Goal: Information Seeking & Learning: Learn about a topic

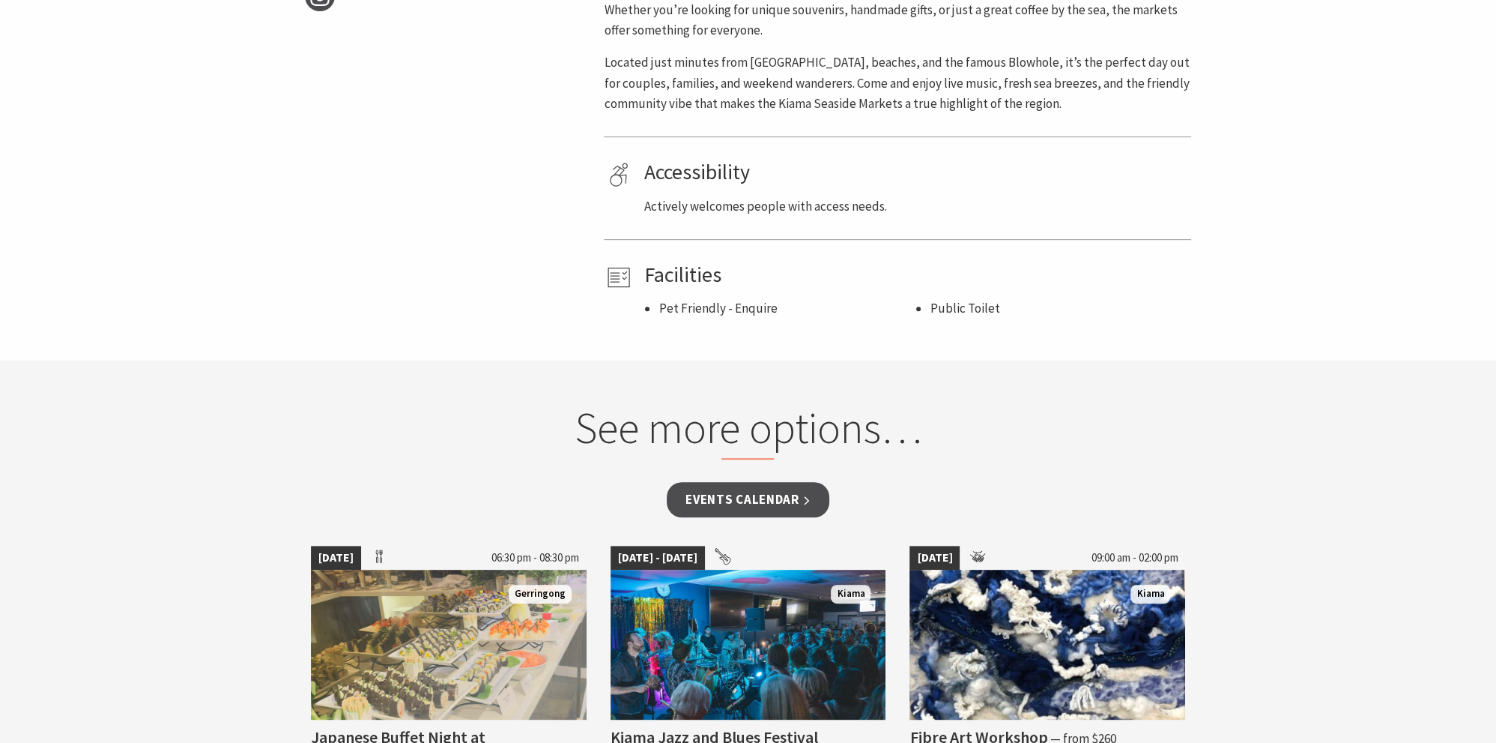
scroll to position [870, 0]
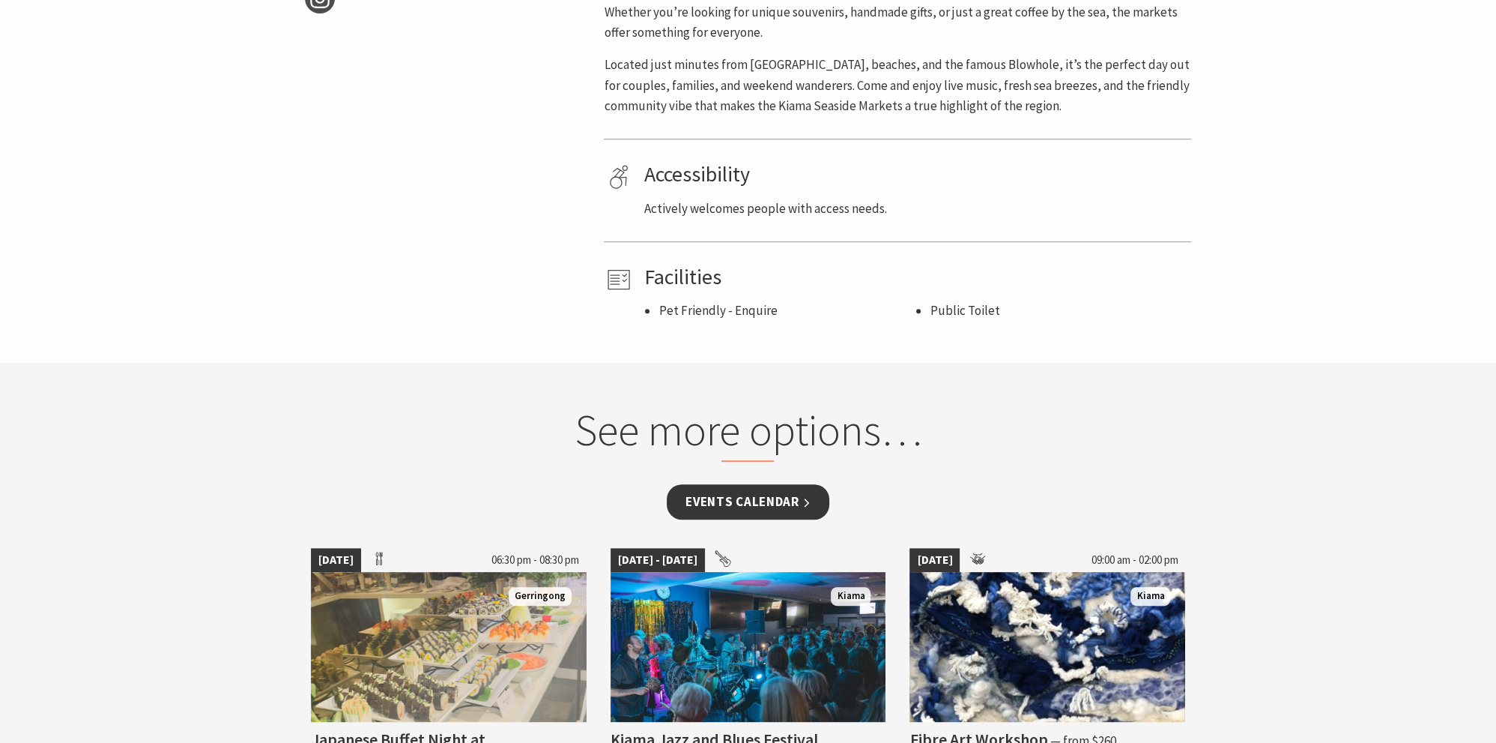
click at [776, 487] on link "Events Calendar" at bounding box center [748, 501] width 163 height 35
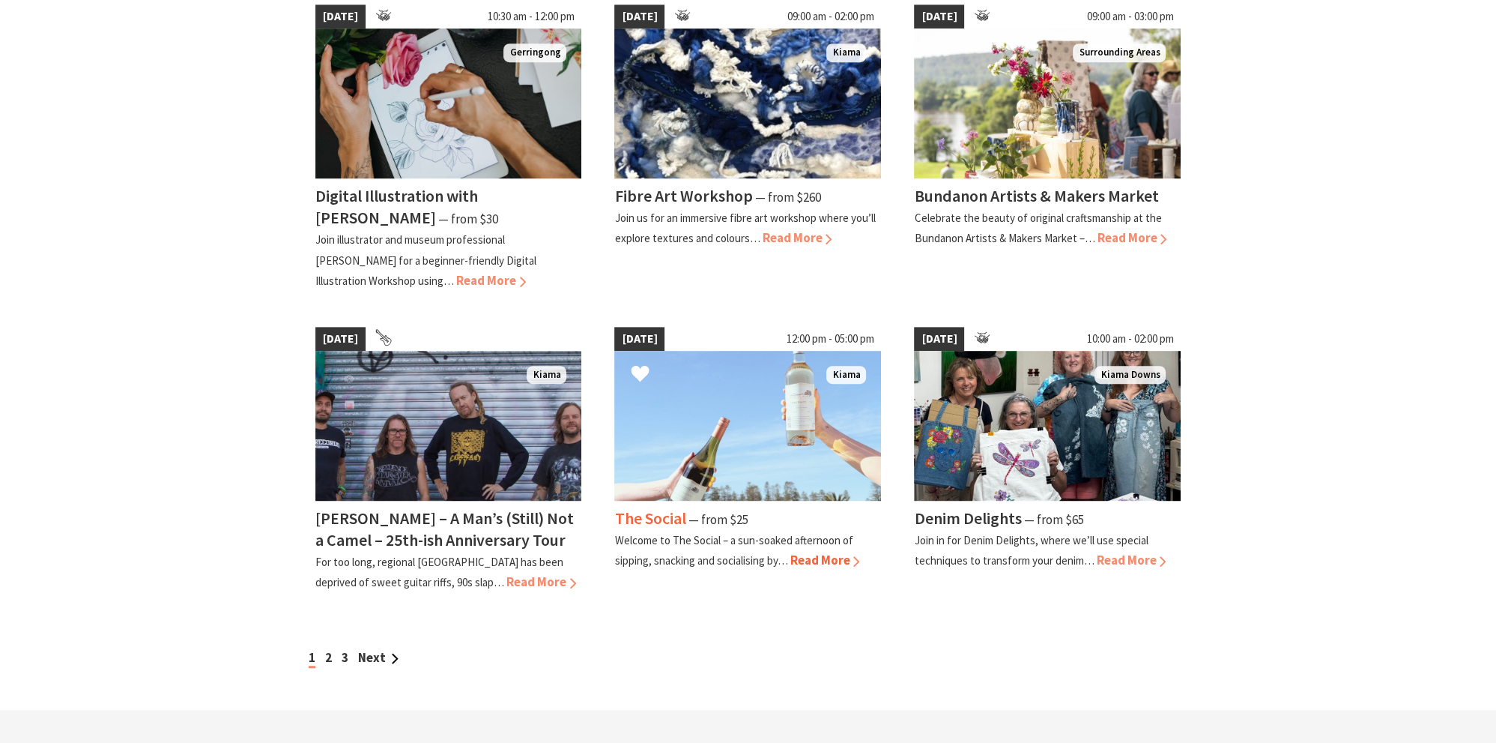
scroll to position [1107, 0]
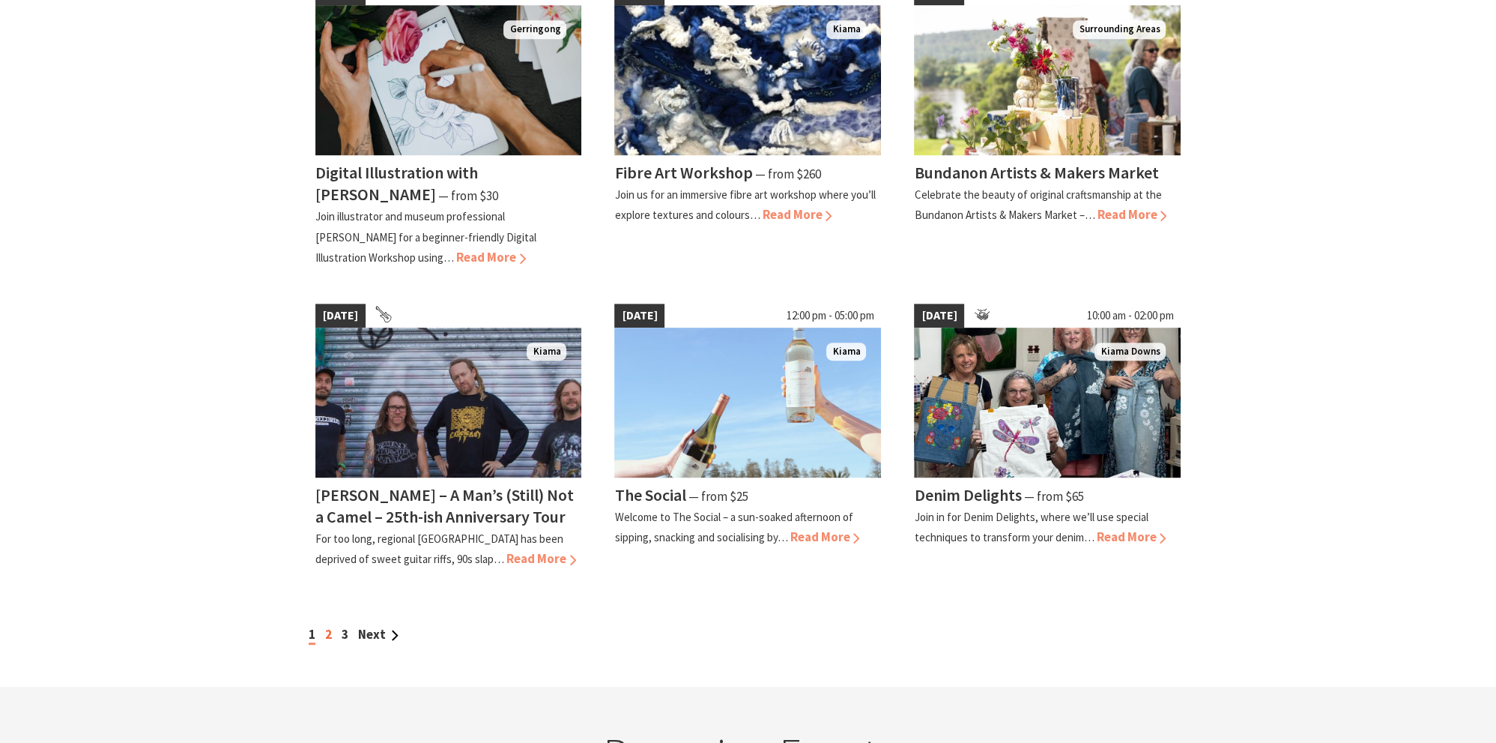
click at [329, 626] on link "2" at bounding box center [328, 634] width 7 height 16
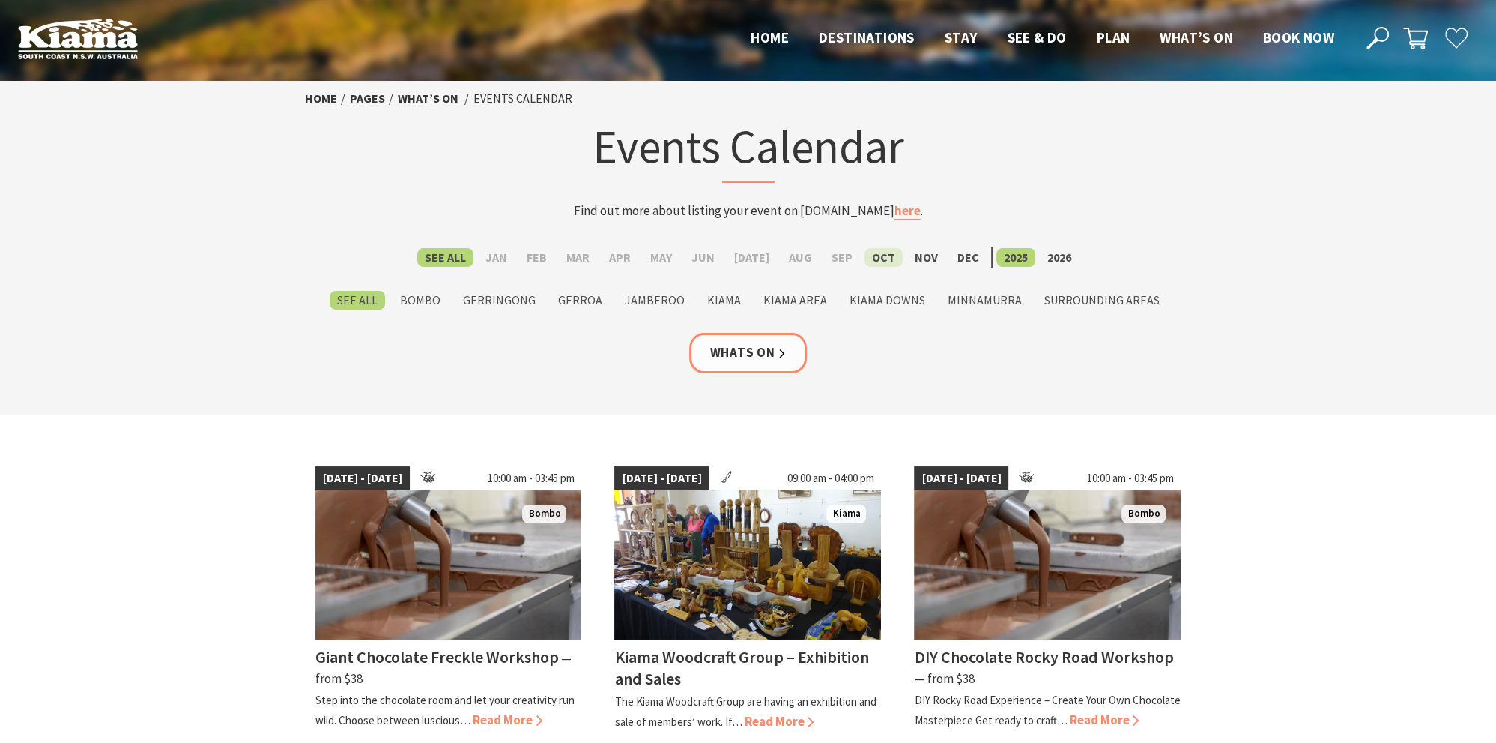
click at [865, 256] on label "Oct" at bounding box center [884, 257] width 38 height 19
click at [0, 0] on input "Oct" at bounding box center [0, 0] width 0 height 0
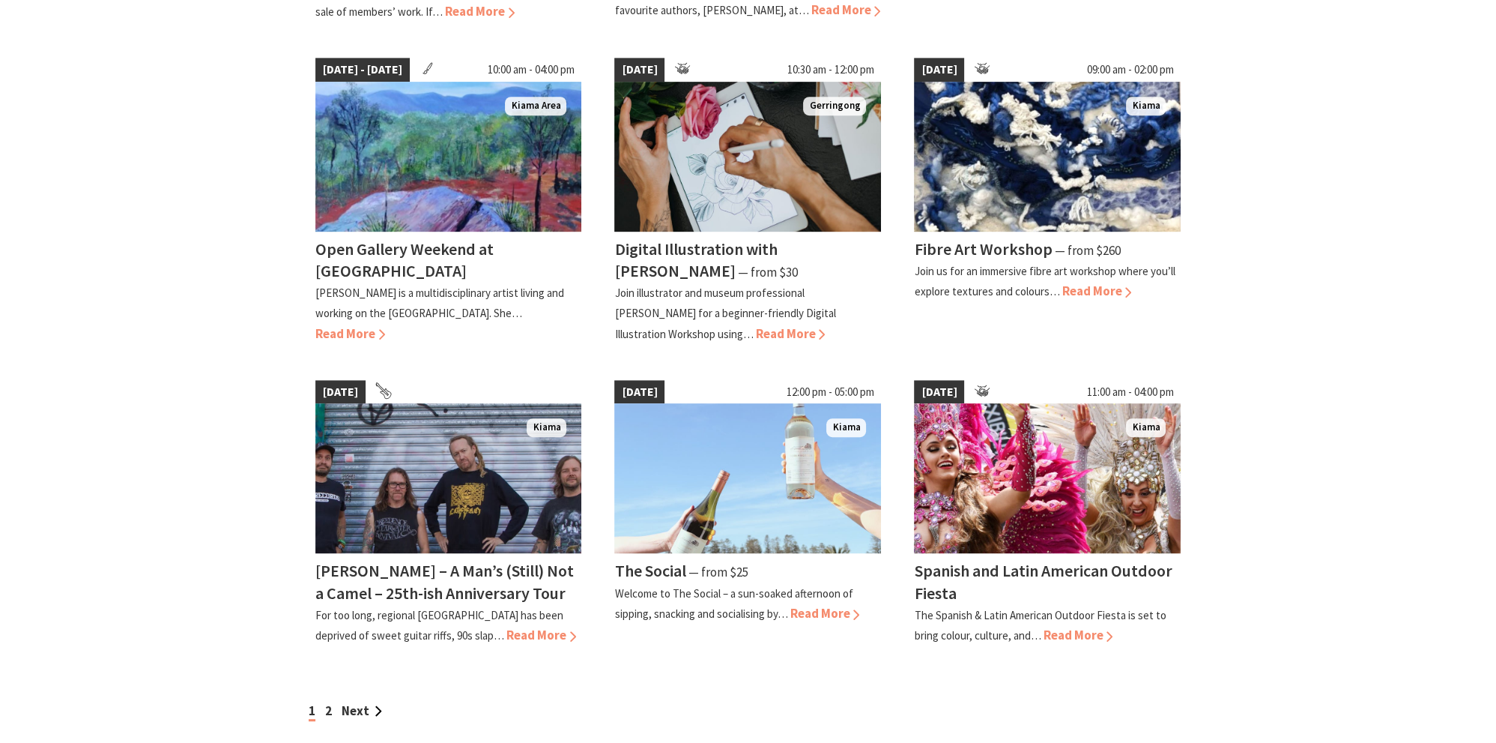
scroll to position [1107, 0]
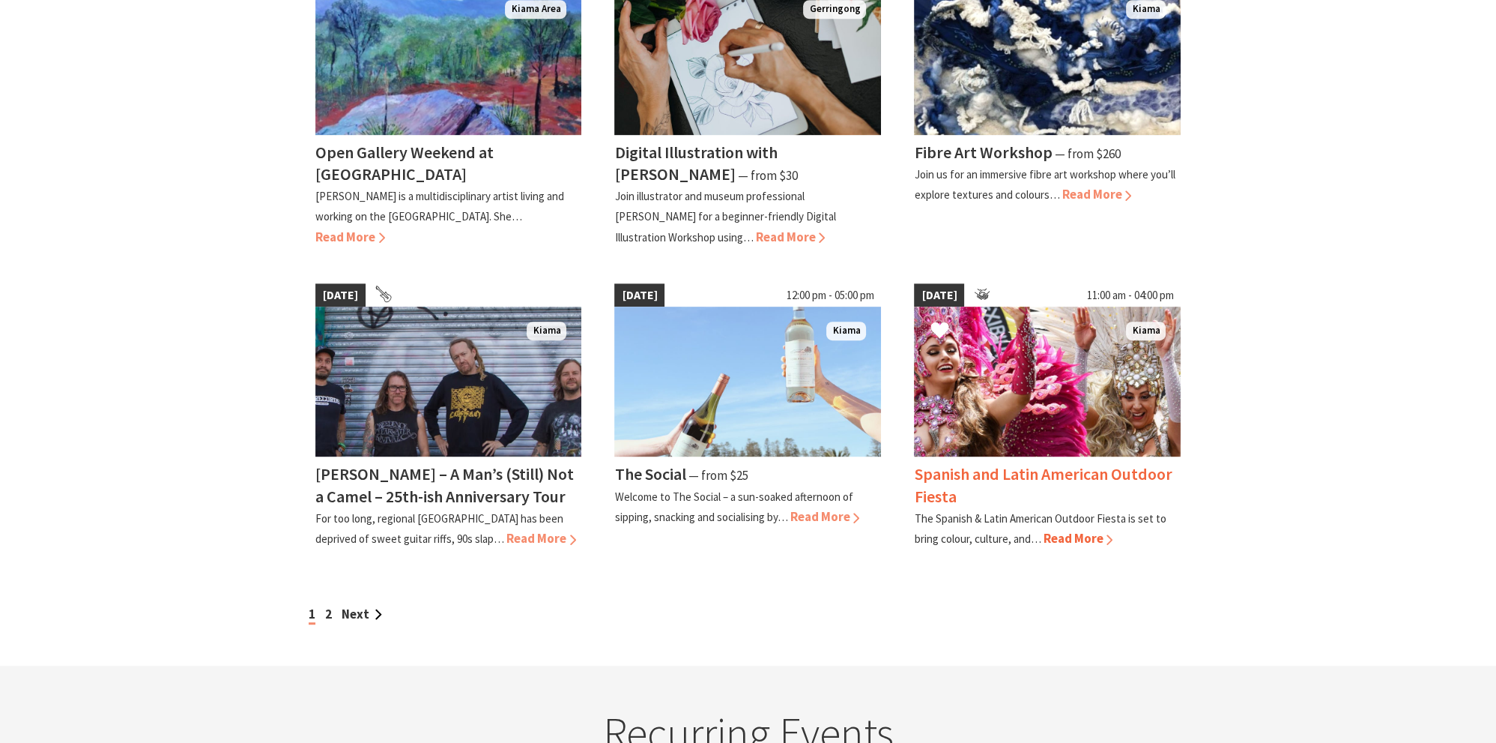
click at [1020, 463] on h4 "Spanish and Latin American Outdoor Fiesta" at bounding box center [1043, 484] width 258 height 43
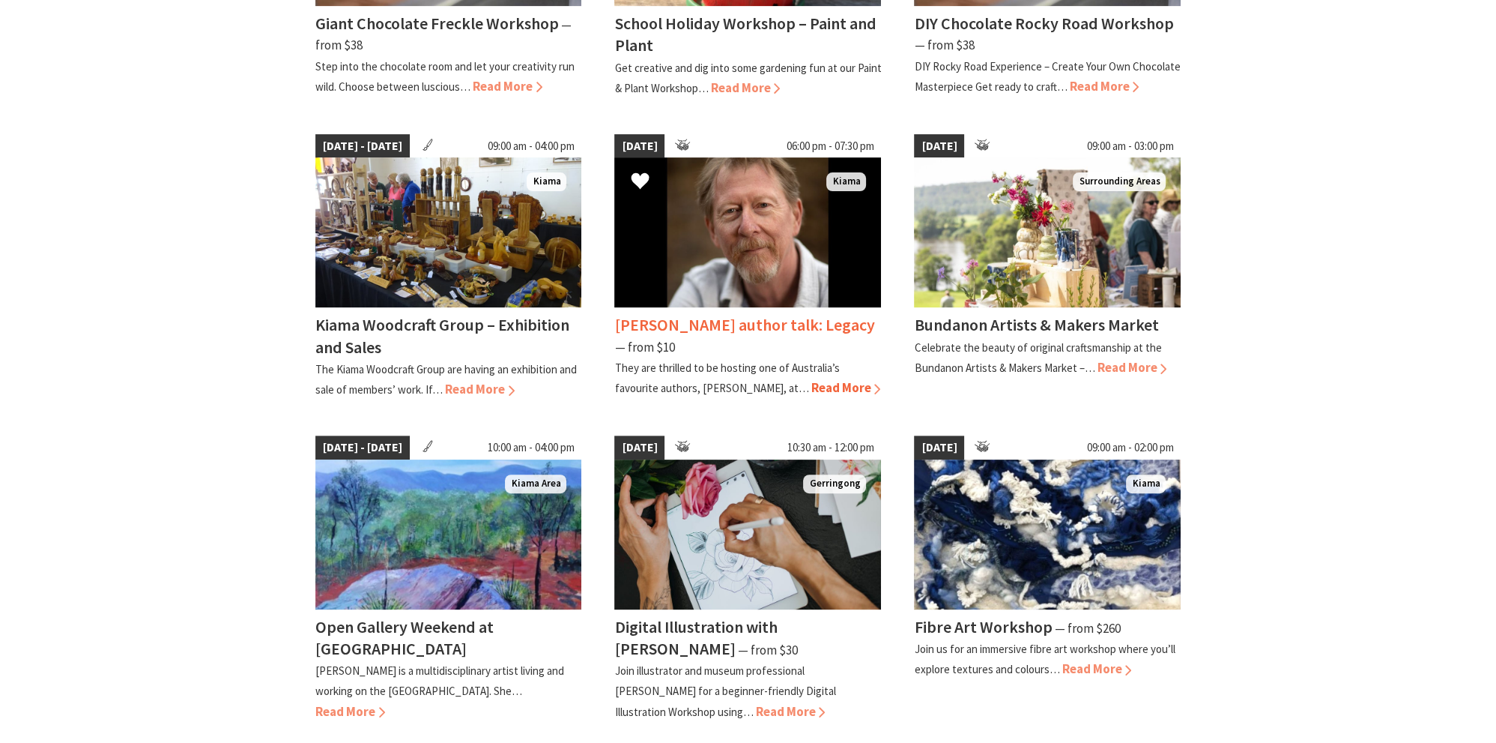
scroll to position [632, 0]
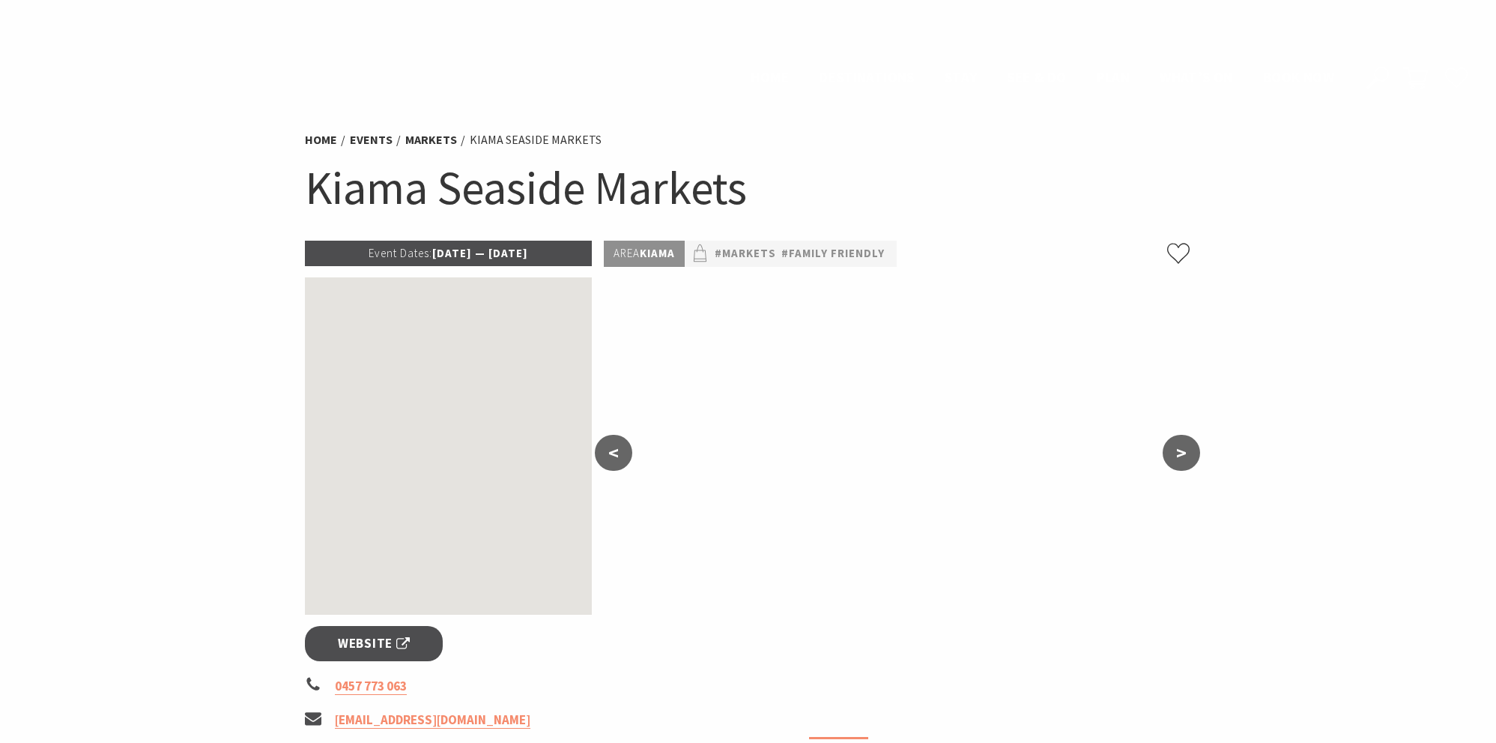
scroll to position [870, 0]
